Goal: Information Seeking & Learning: Learn about a topic

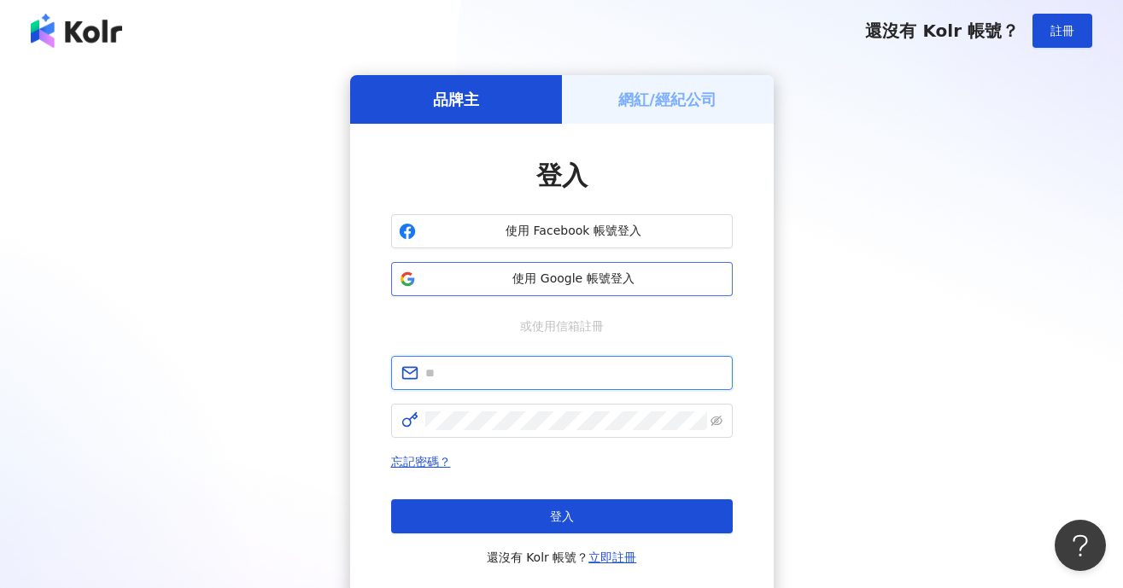
type input "**********"
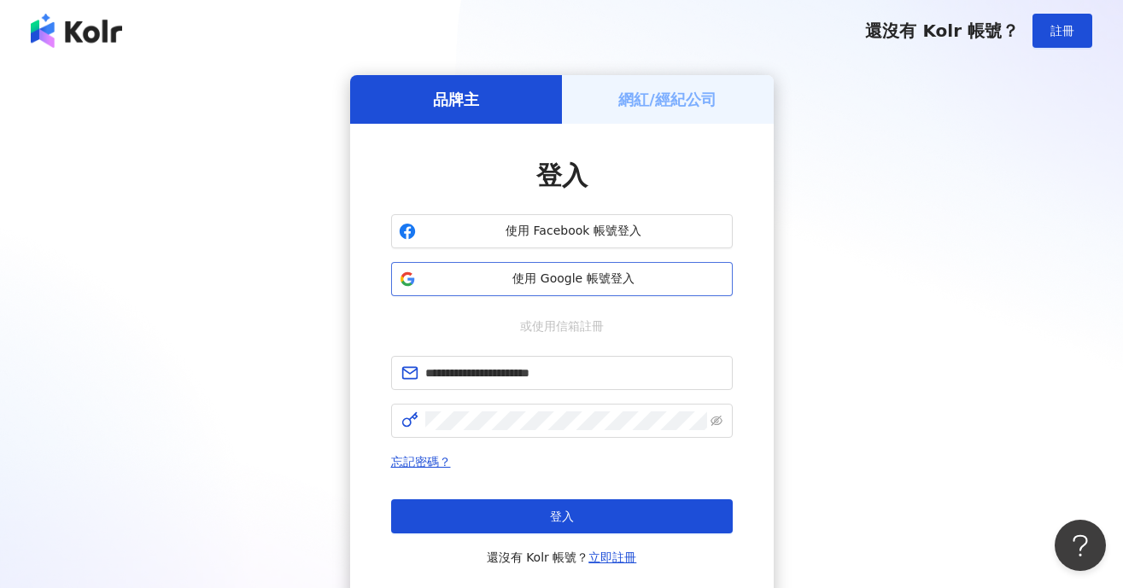
click at [515, 278] on span "使用 Google 帳號登入" at bounding box center [574, 279] width 302 height 17
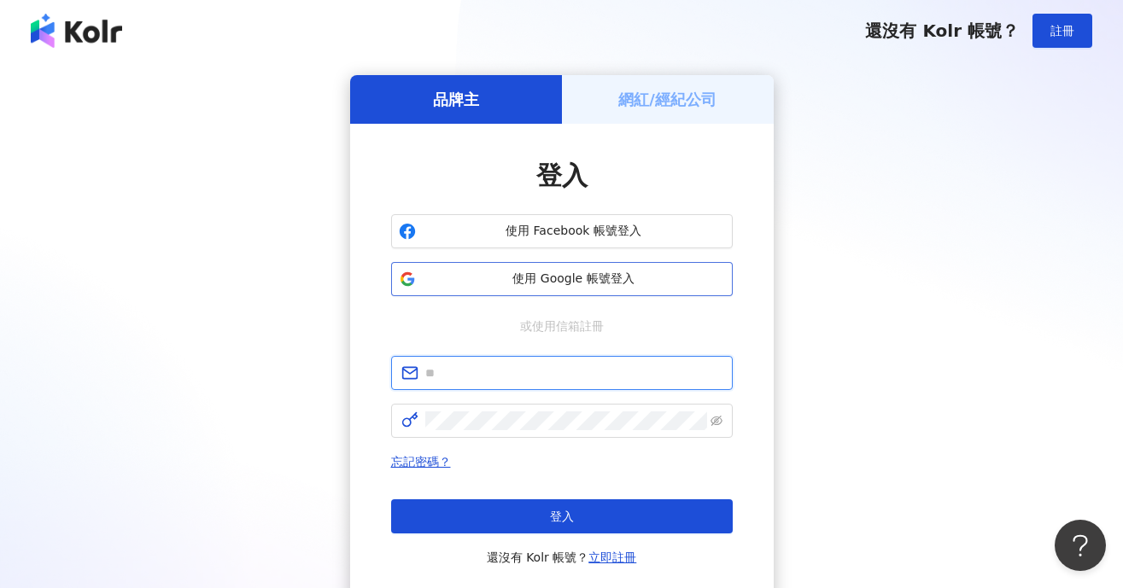
type input "**********"
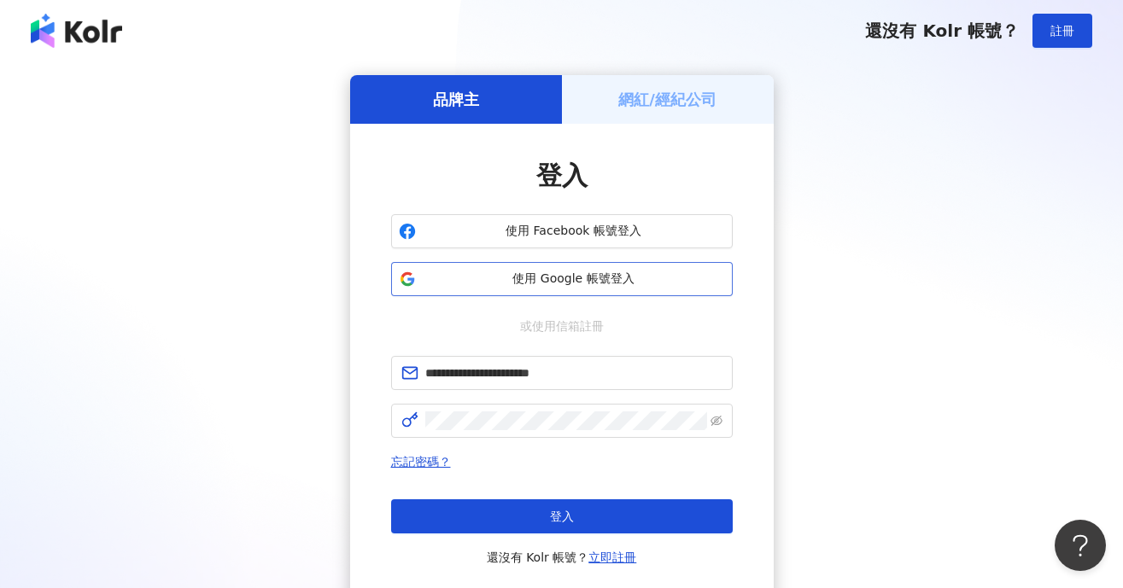
click at [635, 290] on button "使用 Google 帳號登入" at bounding box center [562, 279] width 342 height 34
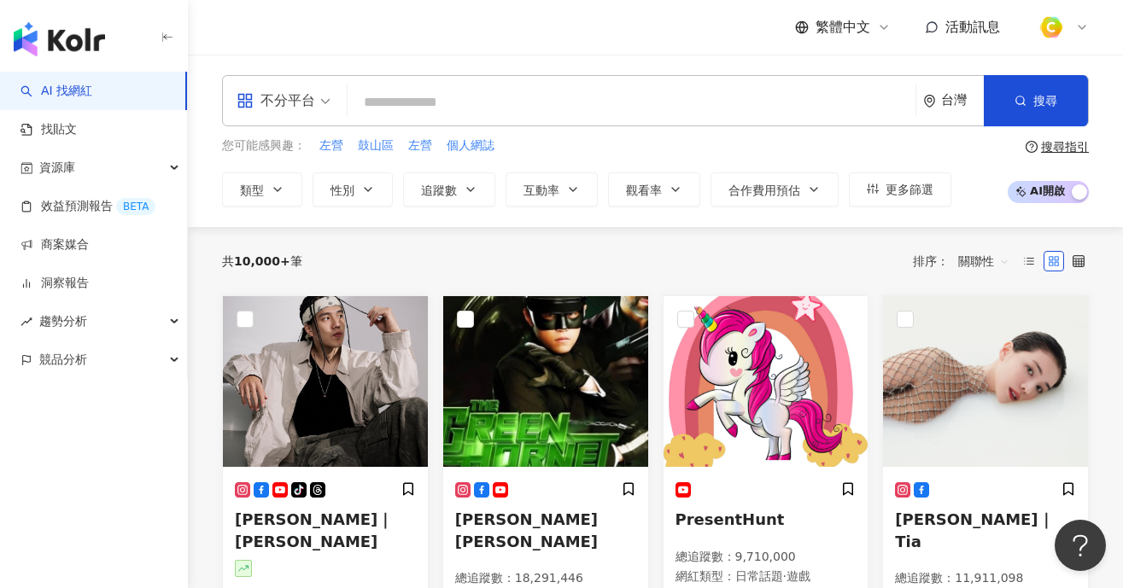
paste input "**********"
type input "**********"
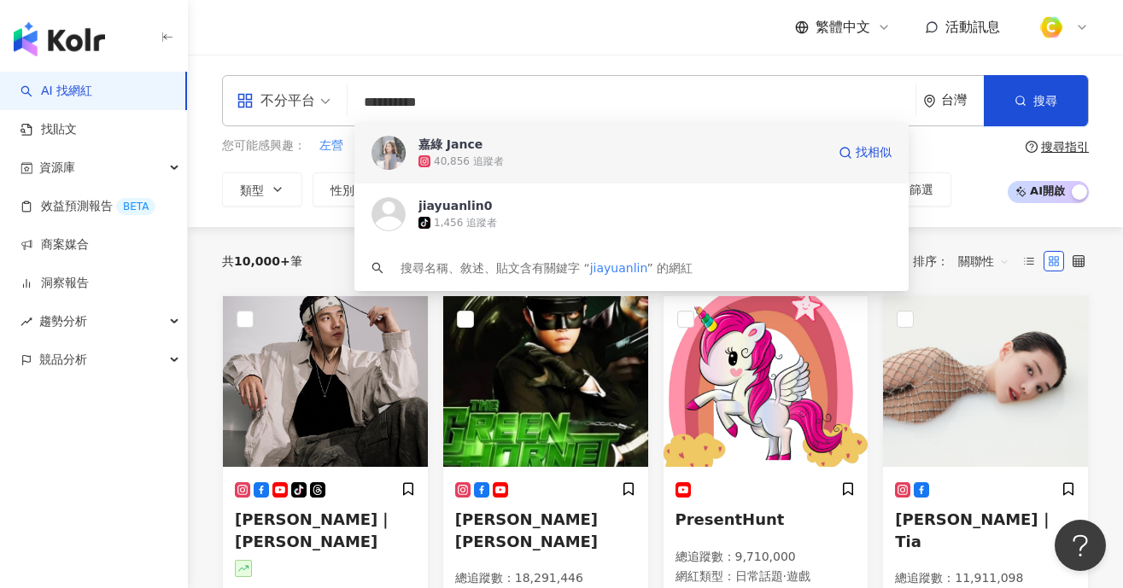
click at [480, 145] on span "嘉綠 Jance" at bounding box center [621, 144] width 407 height 17
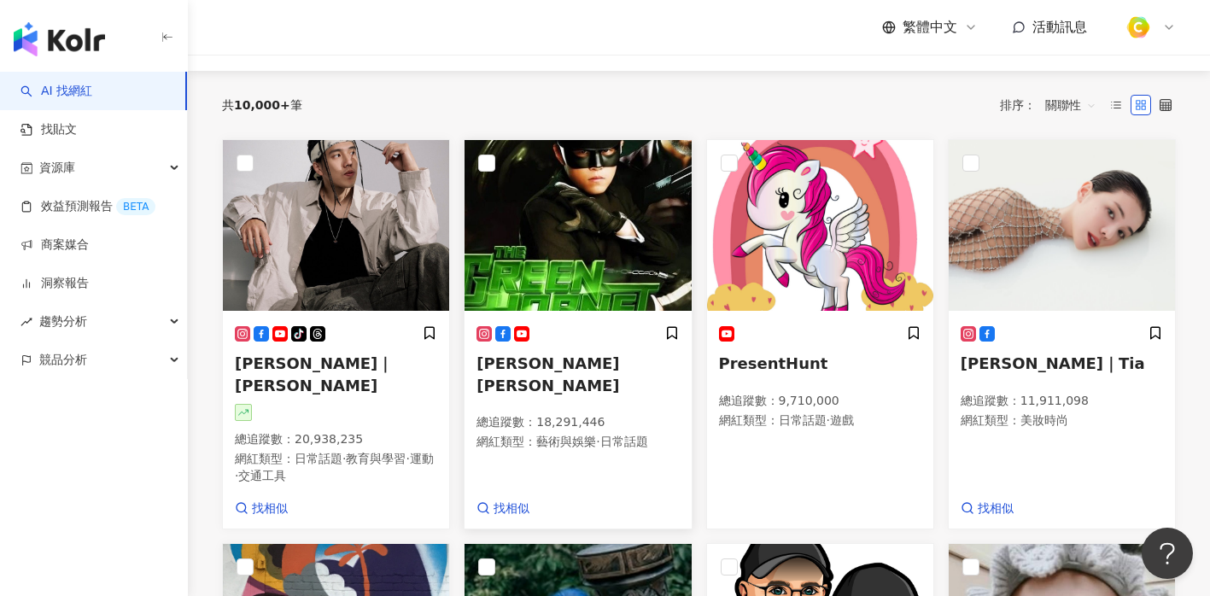
scroll to position [236, 0]
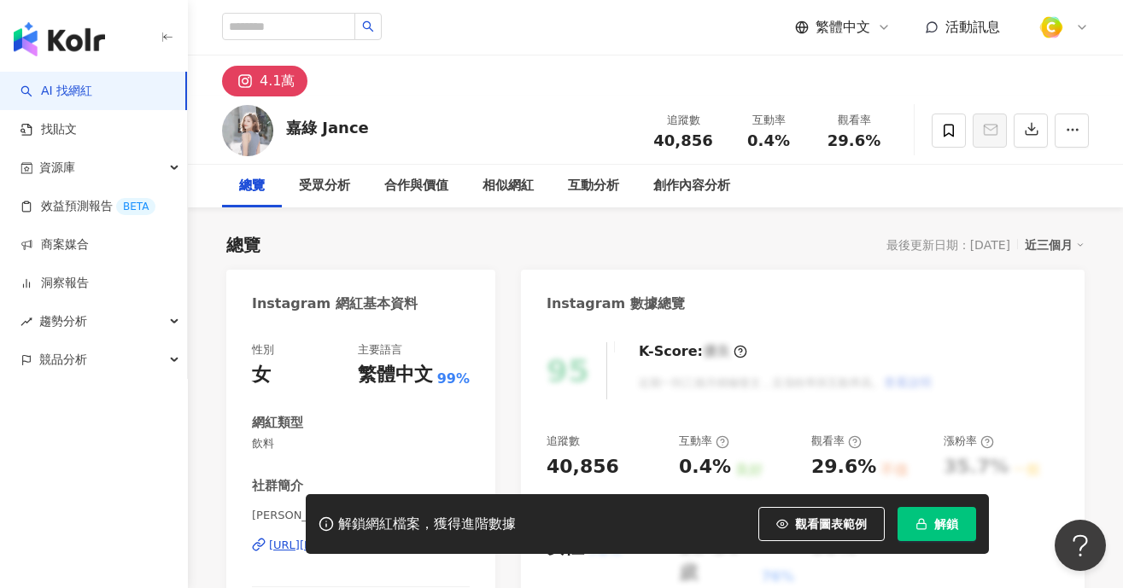
scroll to position [343, 0]
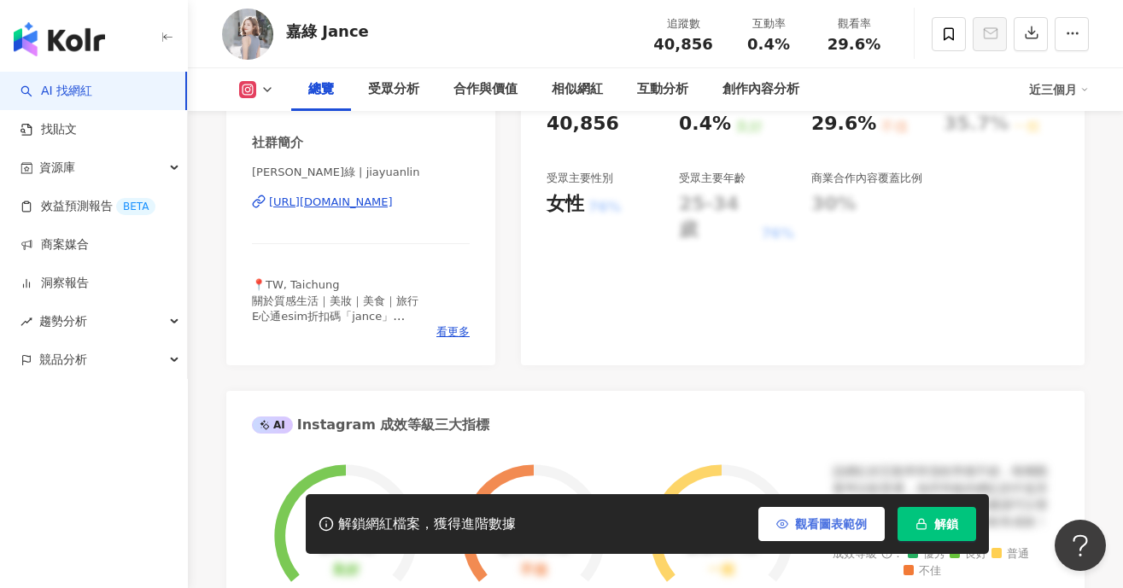
click at [801, 524] on span "觀看圖表範例" at bounding box center [831, 525] width 72 height 14
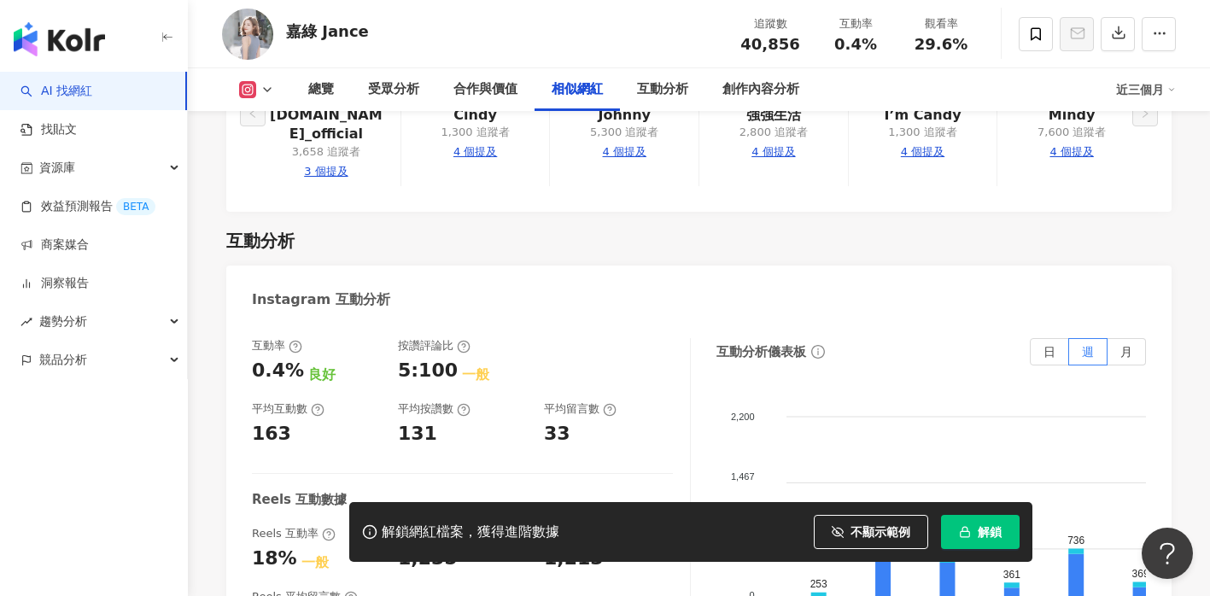
scroll to position [3281, 0]
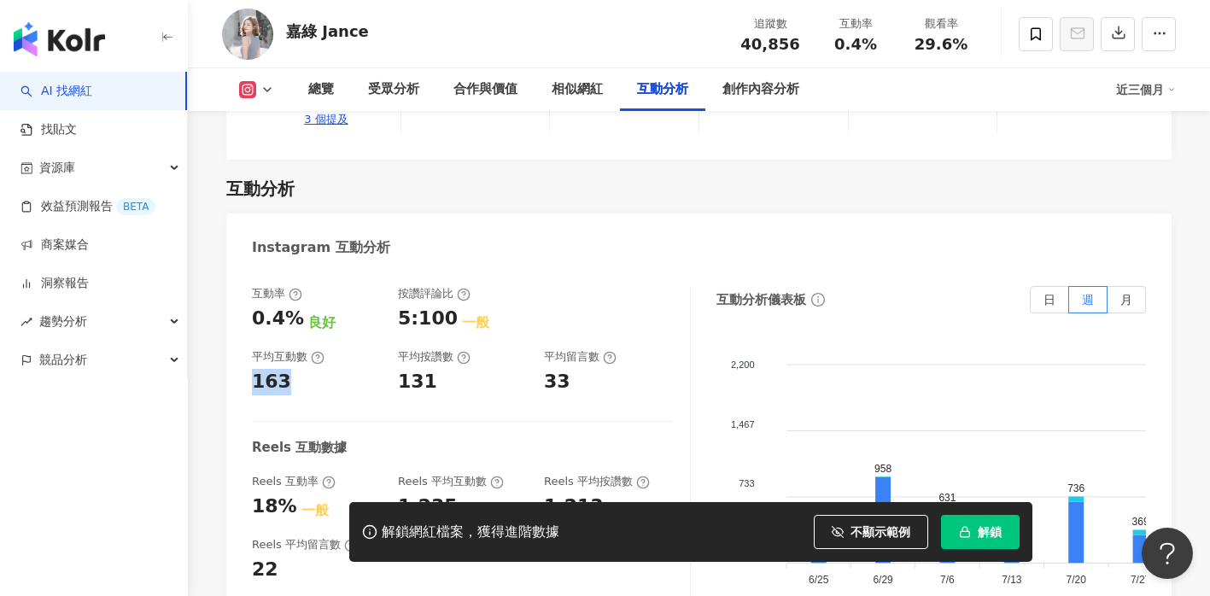
drag, startPoint x: 254, startPoint y: 335, endPoint x: 293, endPoint y: 339, distance: 38.7
click at [293, 369] on div "163" at bounding box center [316, 382] width 129 height 26
copy div "163"
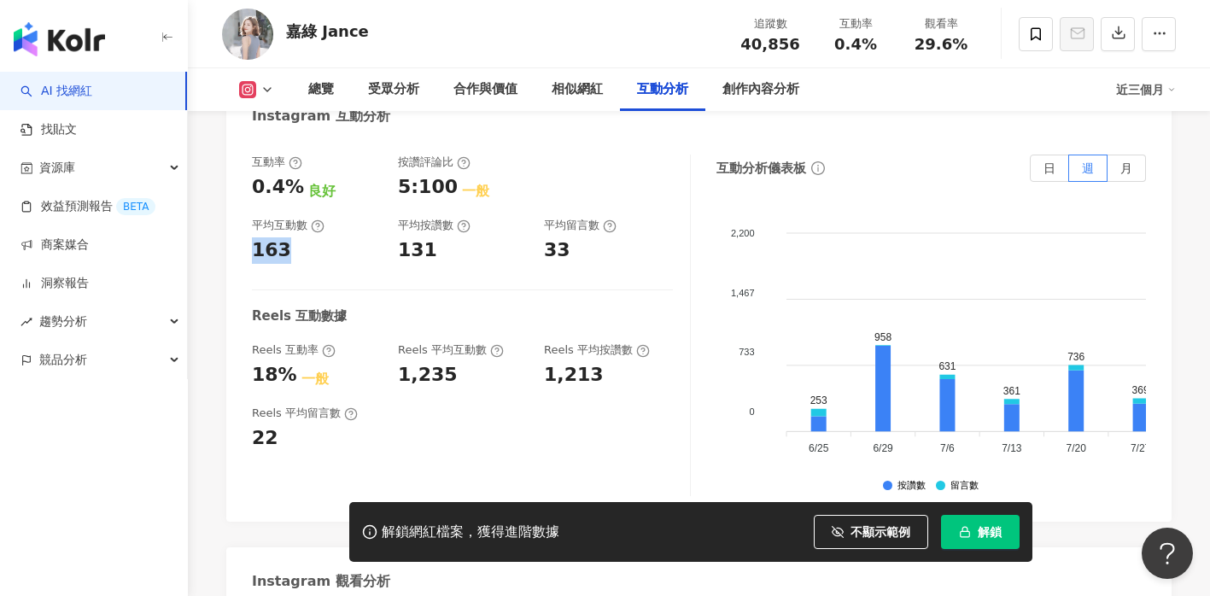
scroll to position [3361, 0]
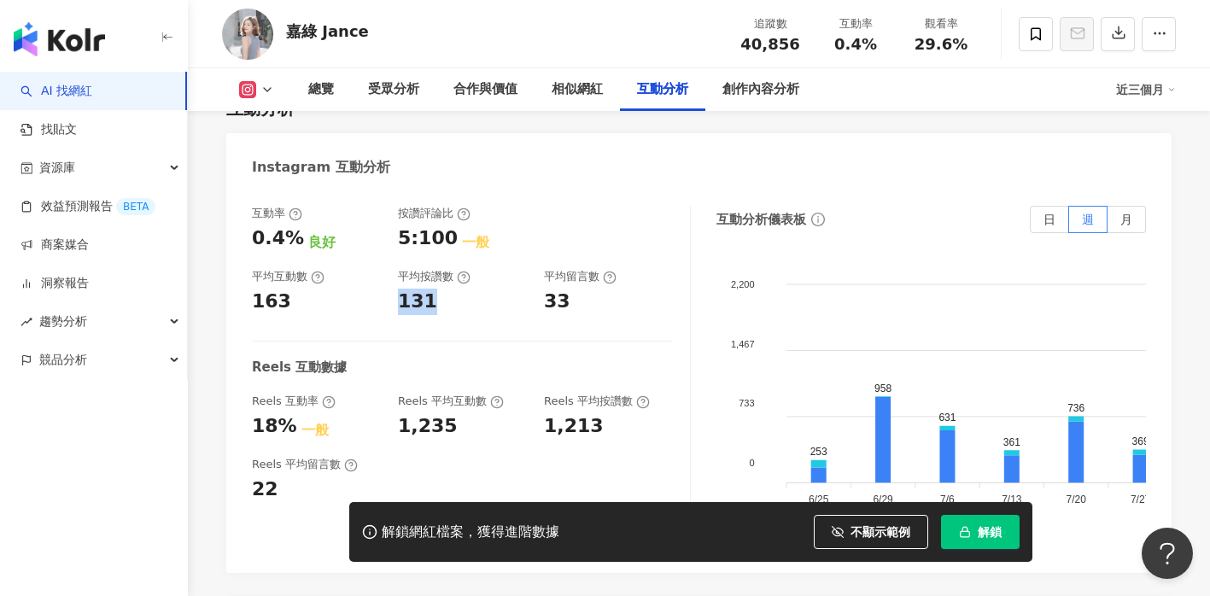
drag, startPoint x: 393, startPoint y: 250, endPoint x: 448, endPoint y: 254, distance: 55.6
click at [448, 254] on div "互動率 0.4% 良好 按讚評論比 5:100 一般 平均互動數 163 平均按讚數 131 平均留言數 33" at bounding box center [462, 260] width 421 height 109
copy div "131"
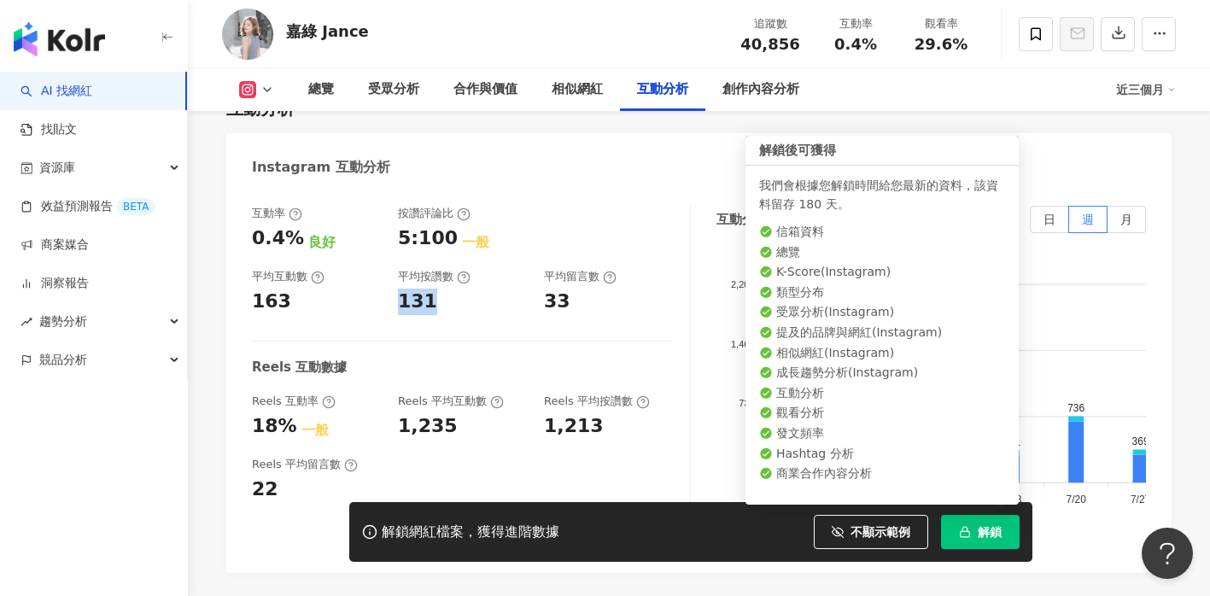
click at [988, 524] on button "解鎖" at bounding box center [980, 532] width 79 height 34
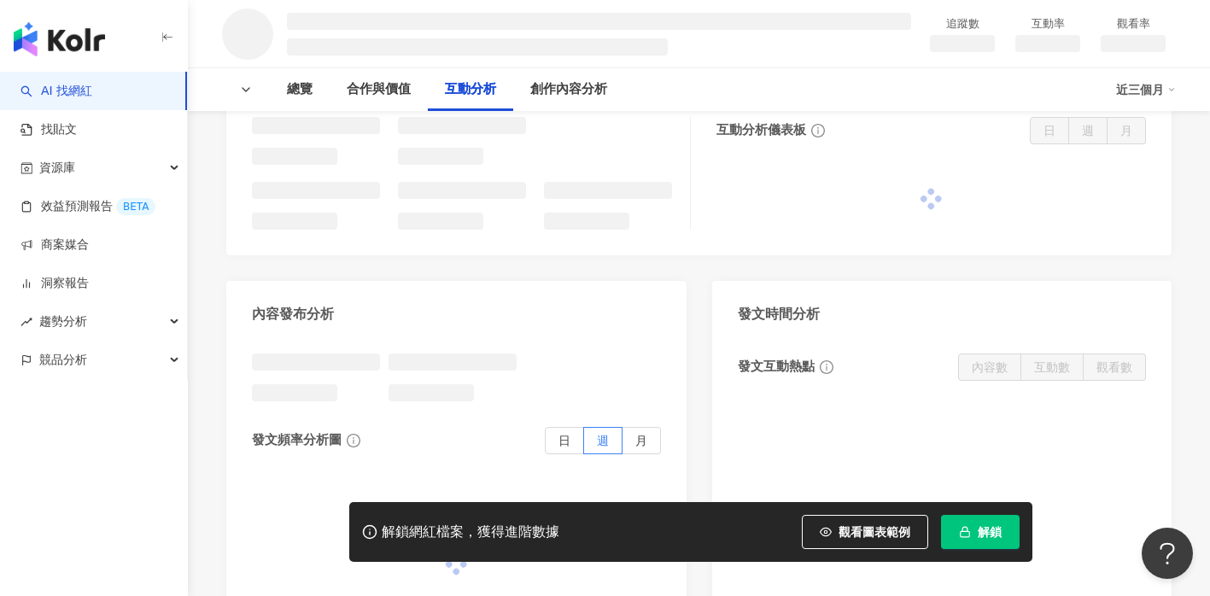
click at [846, 527] on span "觀看圖表範例" at bounding box center [875, 532] width 72 height 14
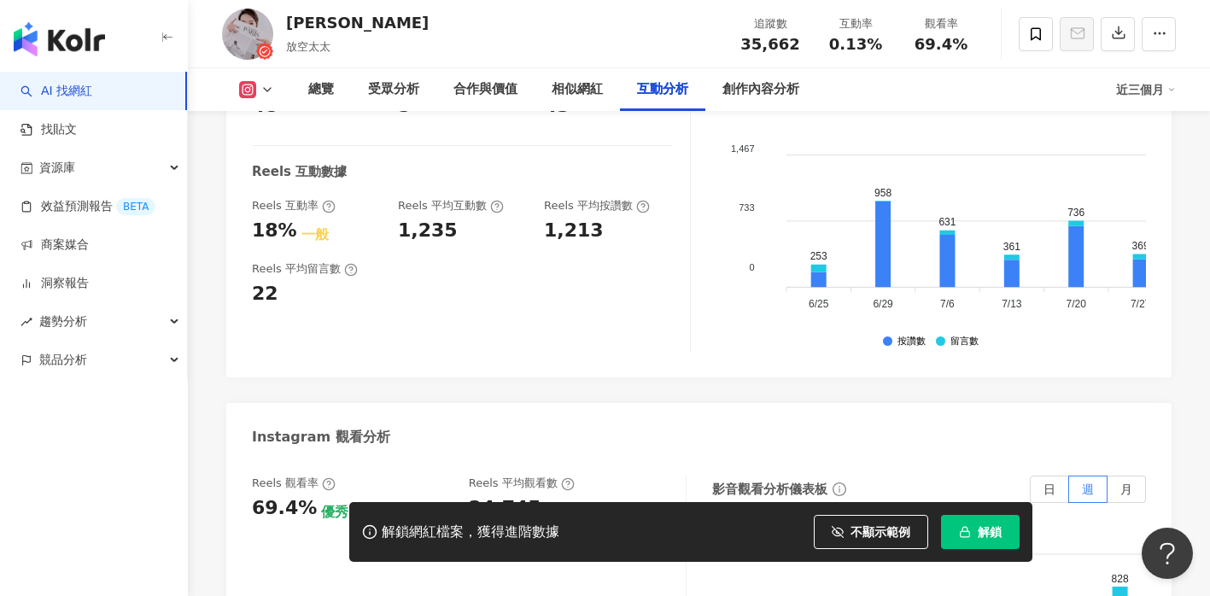
scroll to position [3256, 0]
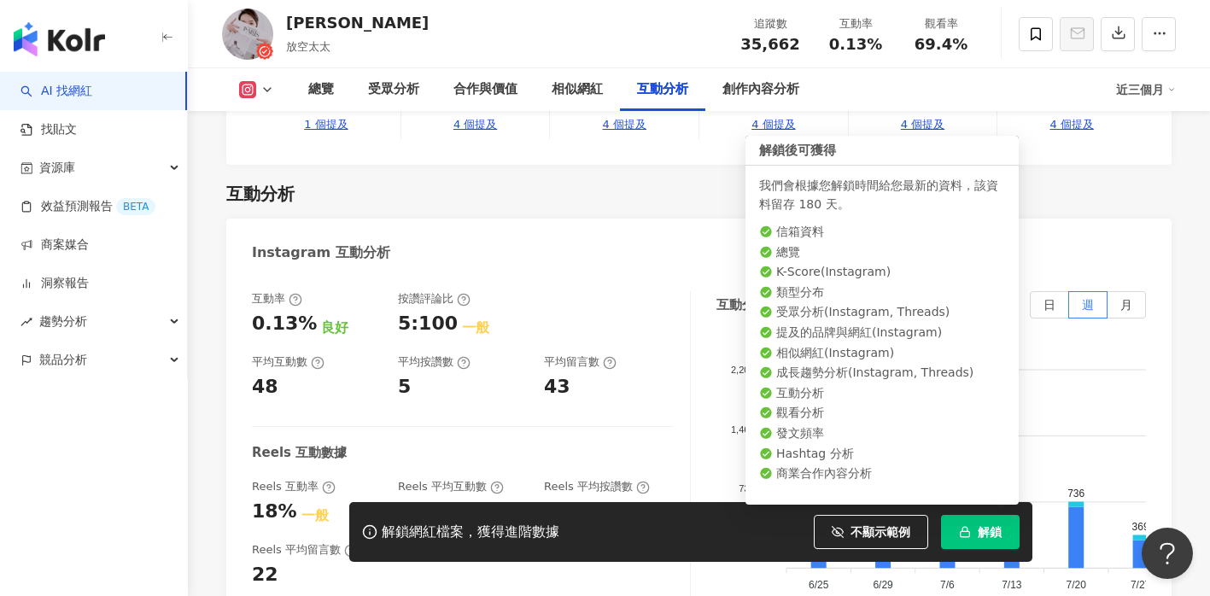
click at [1005, 535] on button "解鎖" at bounding box center [980, 532] width 79 height 34
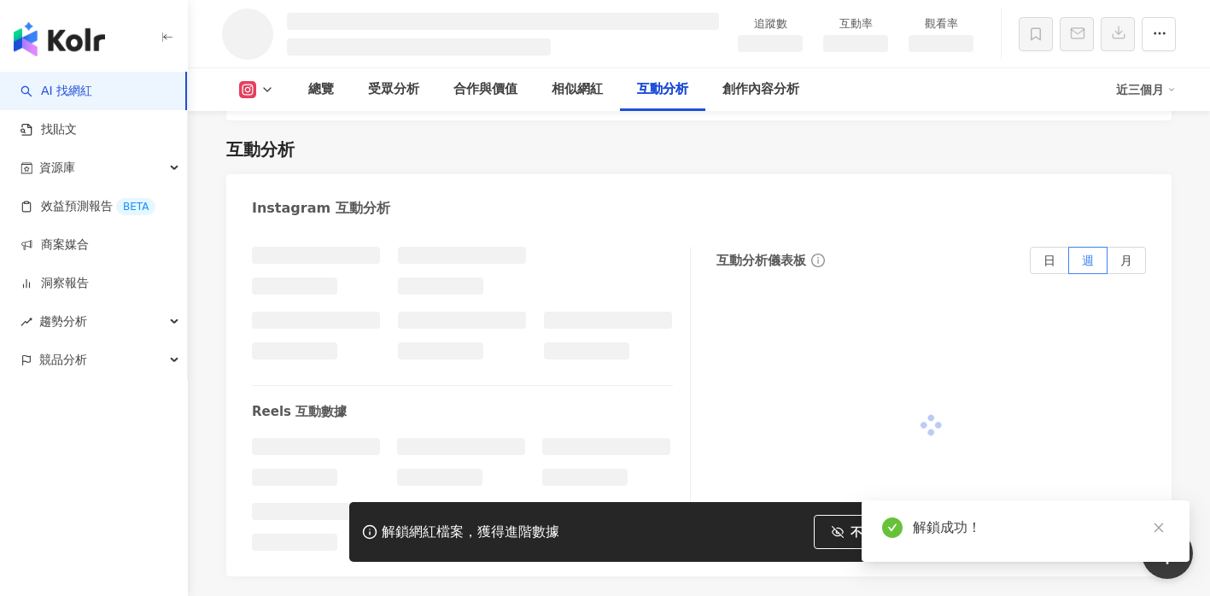
scroll to position [2822, 0]
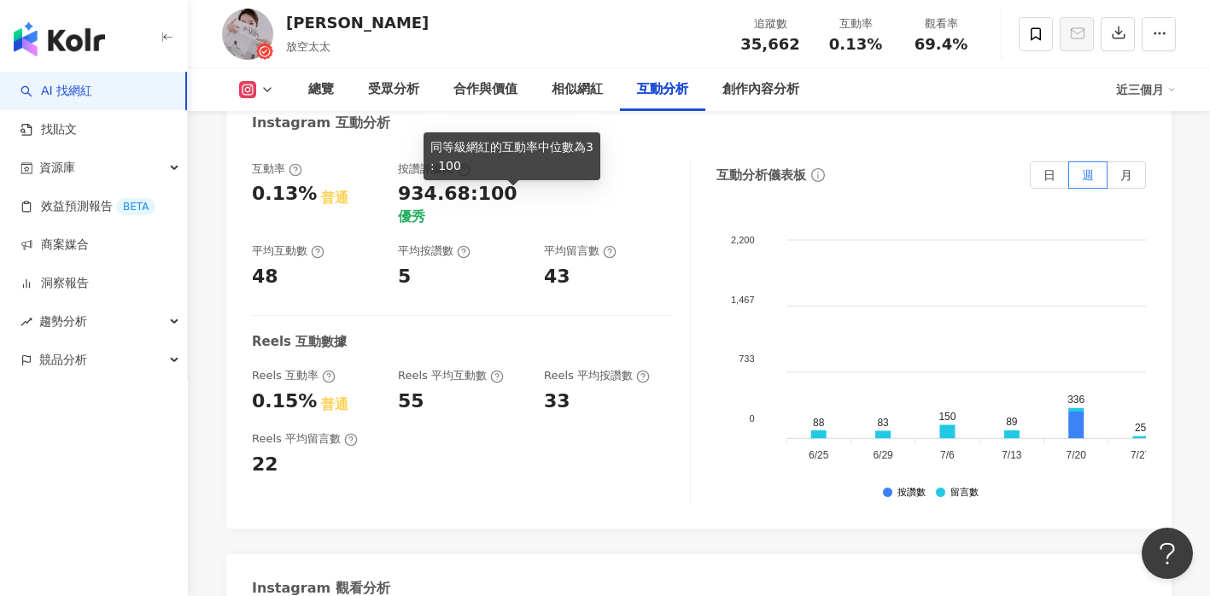
scroll to position [3532, 0]
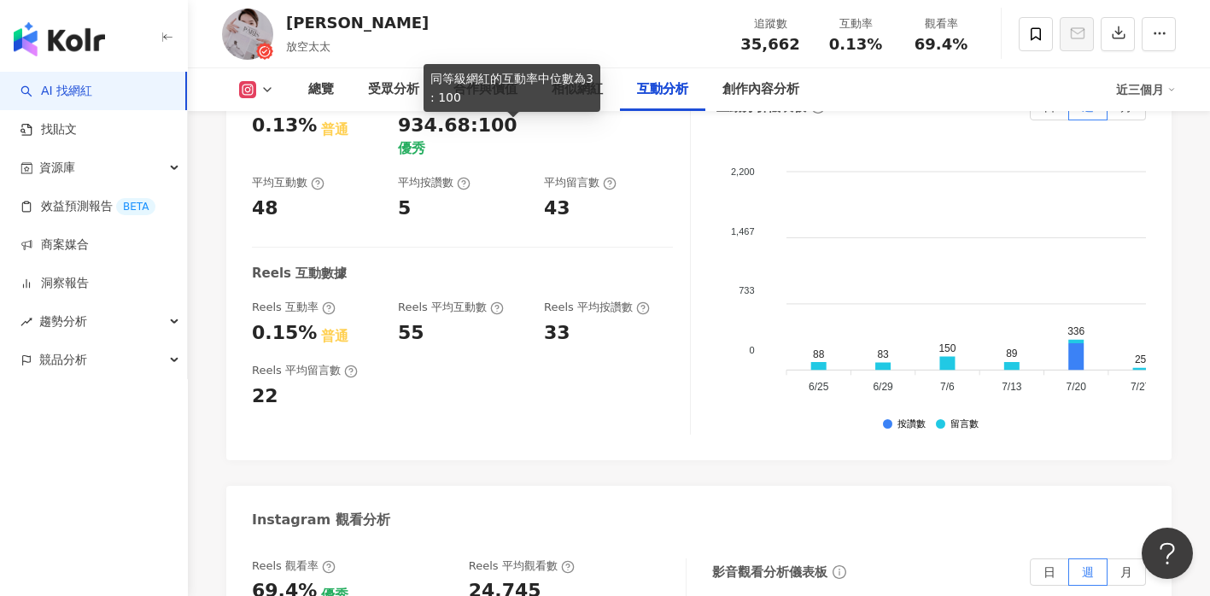
click at [653, 265] on div "Reels 互動數據" at bounding box center [462, 274] width 421 height 18
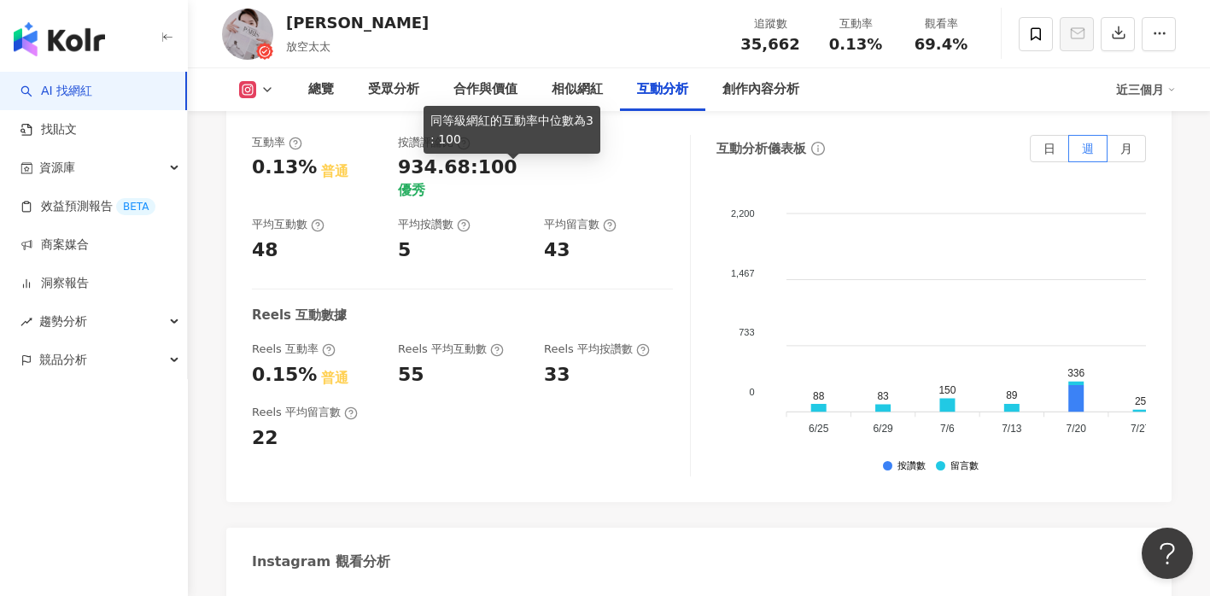
scroll to position [3490, 0]
click at [556, 180] on div at bounding box center [608, 167] width 129 height 65
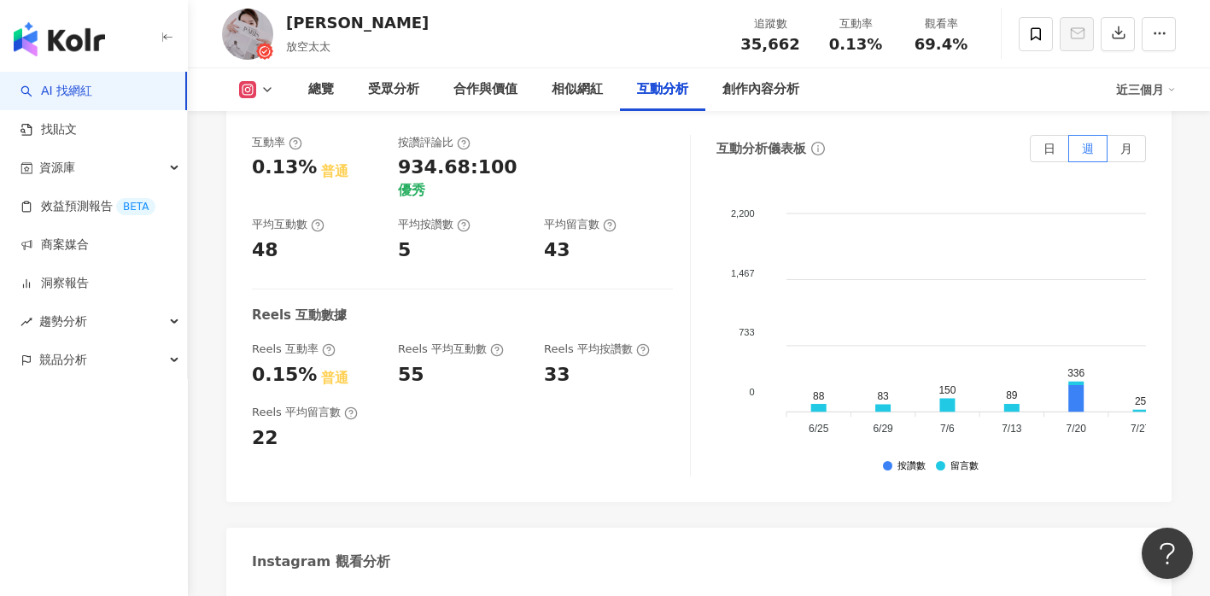
click at [869, 143] on div "互動分析儀表板 日 週 月" at bounding box center [932, 148] width 430 height 27
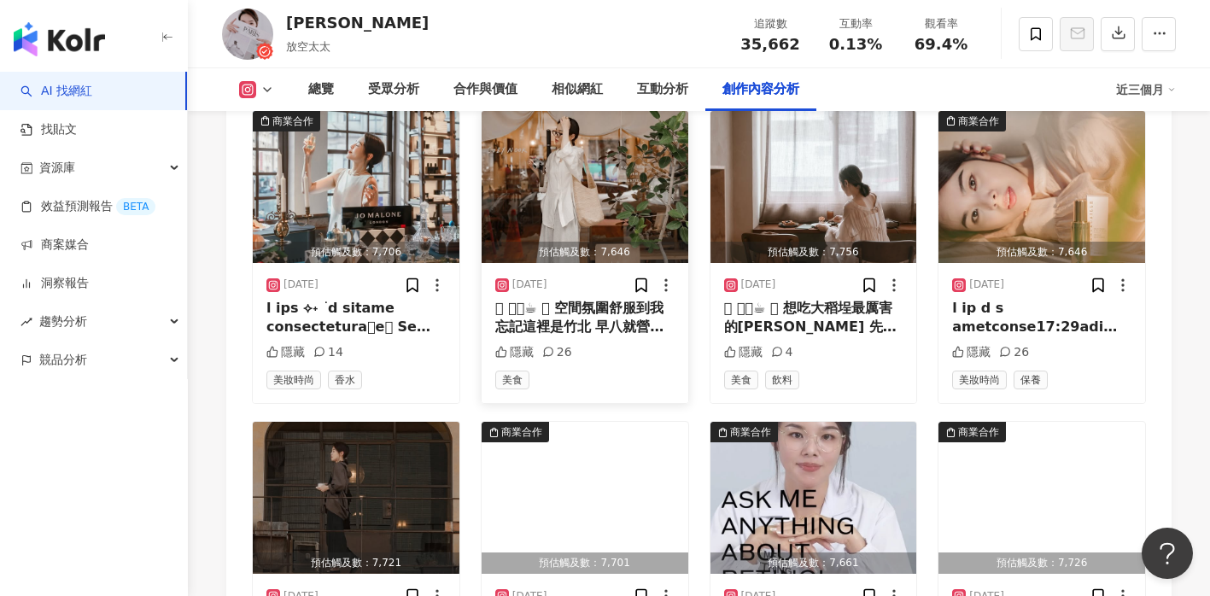
scroll to position [5686, 0]
